Goal: Transaction & Acquisition: Purchase product/service

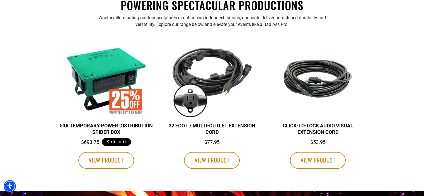
scroll to position [223, 0]
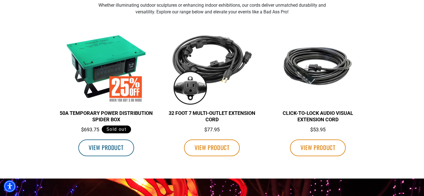
click at [114, 148] on span "VIEW PRODUCT" at bounding box center [106, 147] width 35 height 9
